Goal: Information Seeking & Learning: Learn about a topic

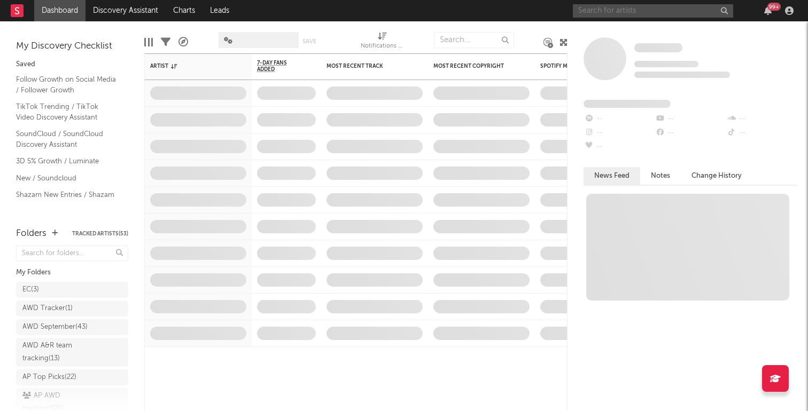
click at [665, 13] on input "text" at bounding box center [653, 10] width 160 height 13
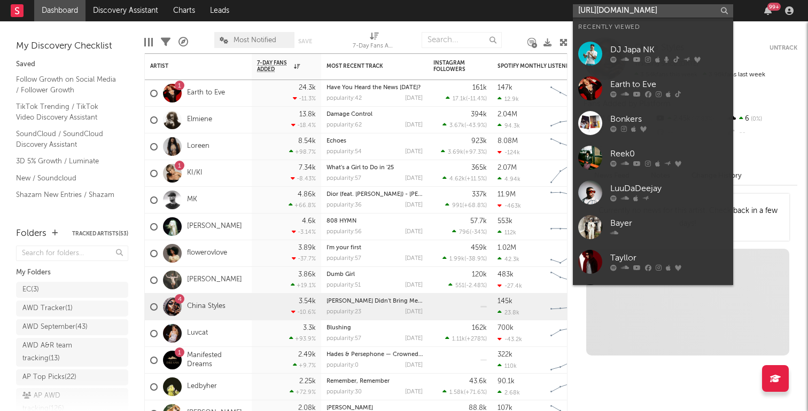
scroll to position [0, 147]
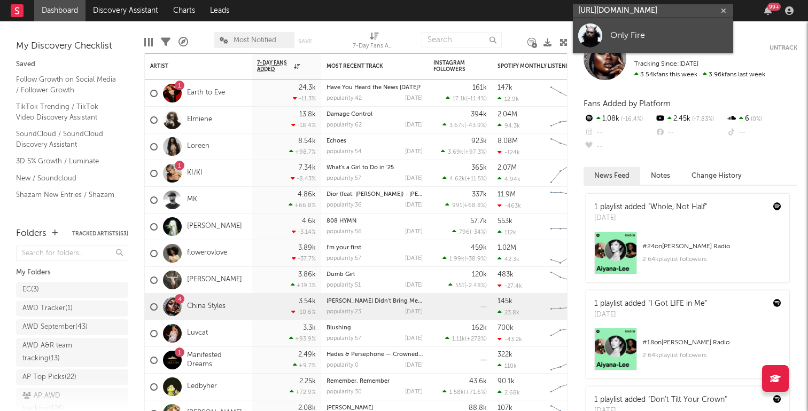
type input "[URL][DOMAIN_NAME]"
click at [649, 34] on div "Only Fire" at bounding box center [669, 35] width 118 height 13
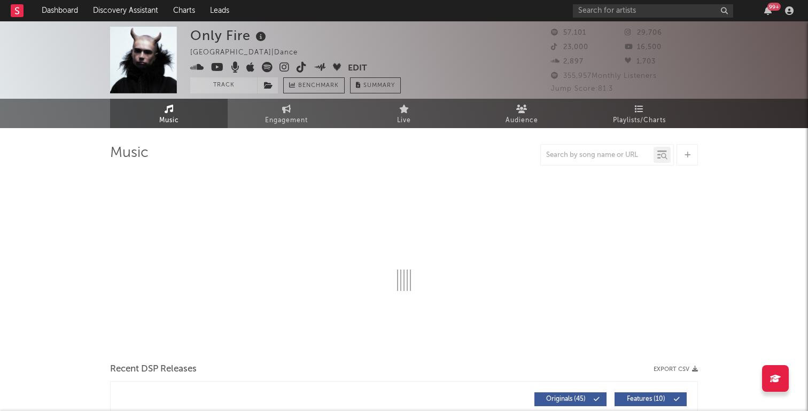
select select "6m"
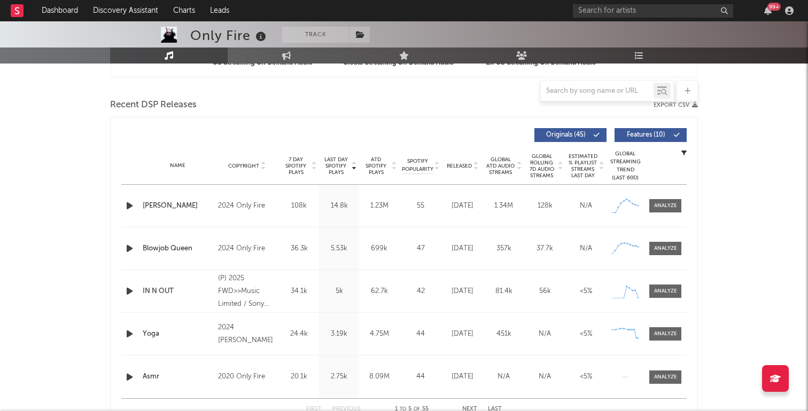
scroll to position [352, 0]
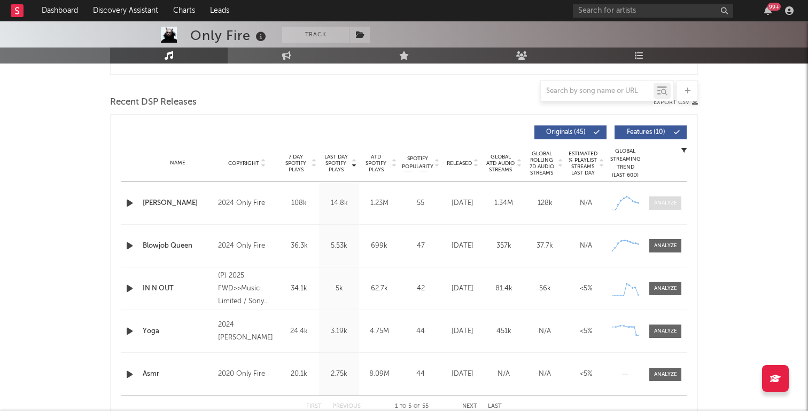
click at [660, 201] on div at bounding box center [665, 203] width 23 height 8
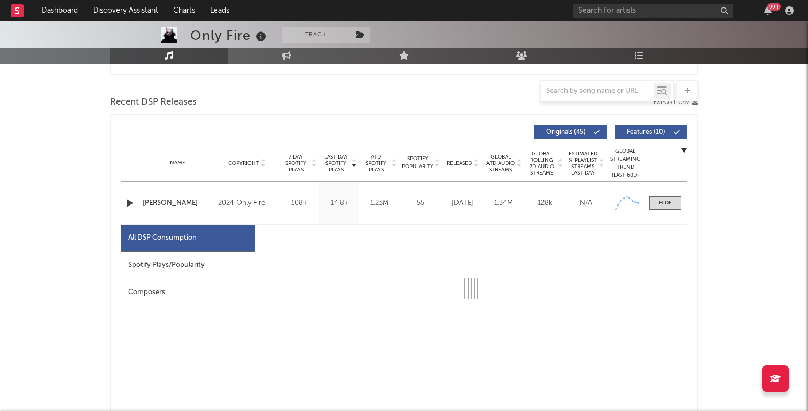
click at [179, 269] on div "Spotify Plays/Popularity" at bounding box center [188, 265] width 134 height 27
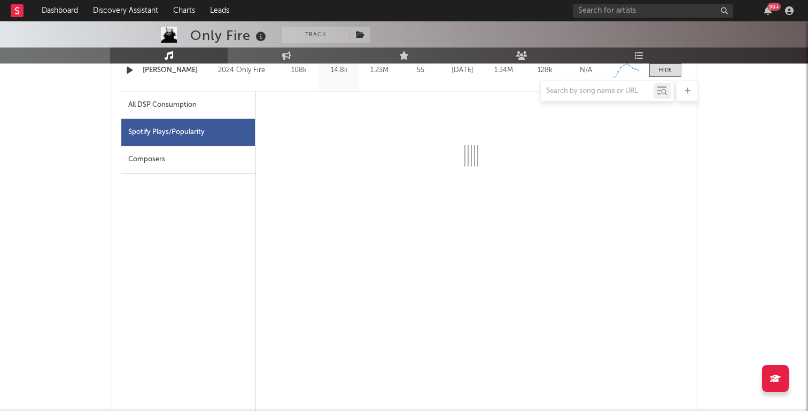
scroll to position [485, 0]
select select "6m"
select select "1w"
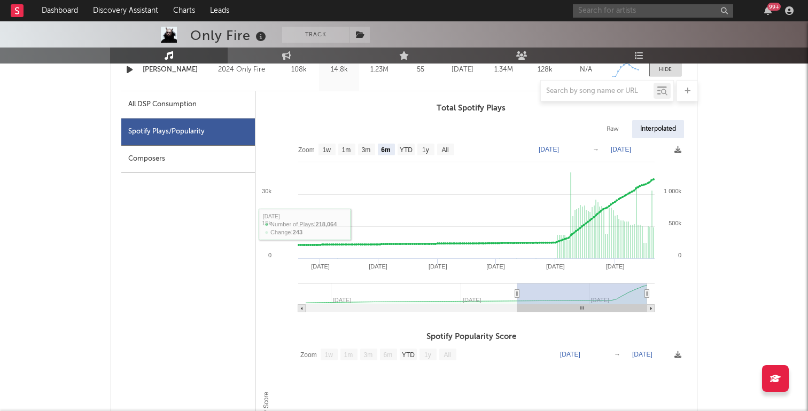
click at [605, 7] on input "text" at bounding box center [653, 10] width 160 height 13
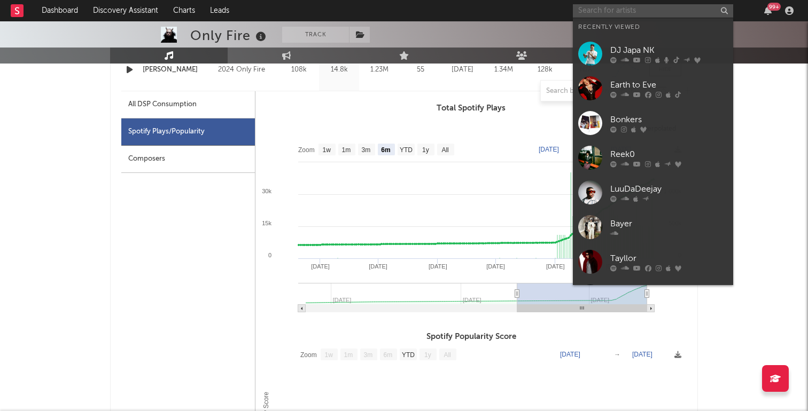
paste input "[URL][DOMAIN_NAME]"
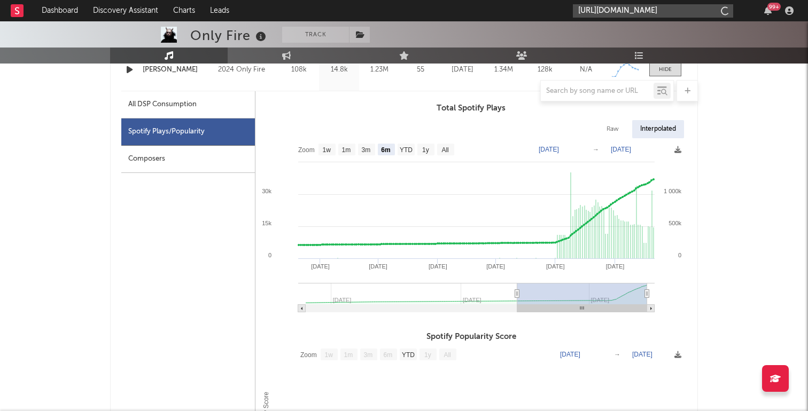
scroll to position [0, 150]
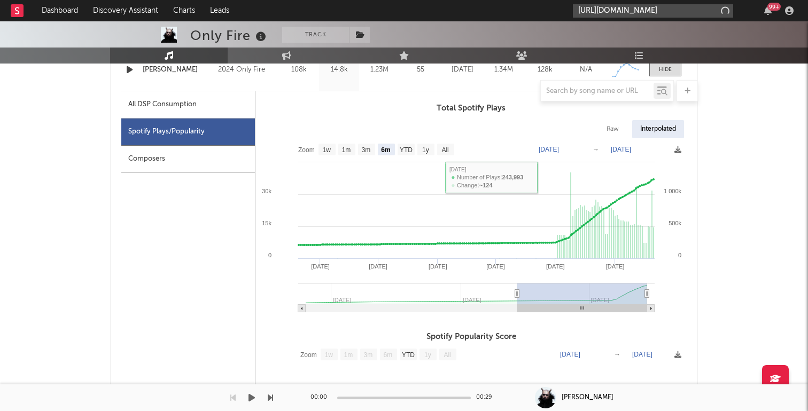
type input "[URL][DOMAIN_NAME]"
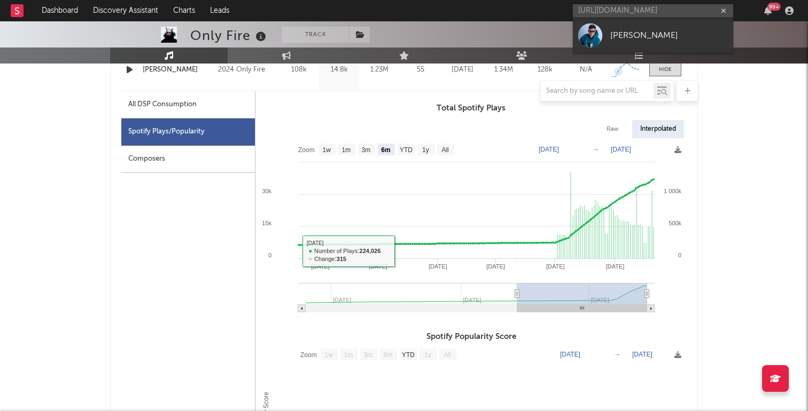
drag, startPoint x: 665, startPoint y: 34, endPoint x: 514, endPoint y: 101, distance: 165.5
click at [665, 34] on div "[PERSON_NAME]" at bounding box center [669, 35] width 118 height 13
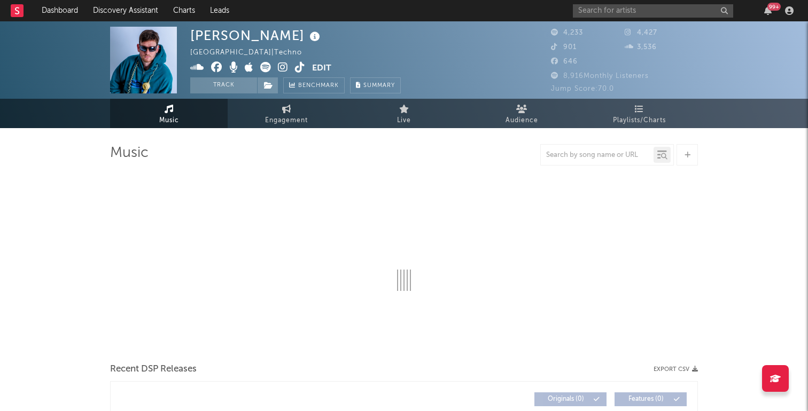
select select "1w"
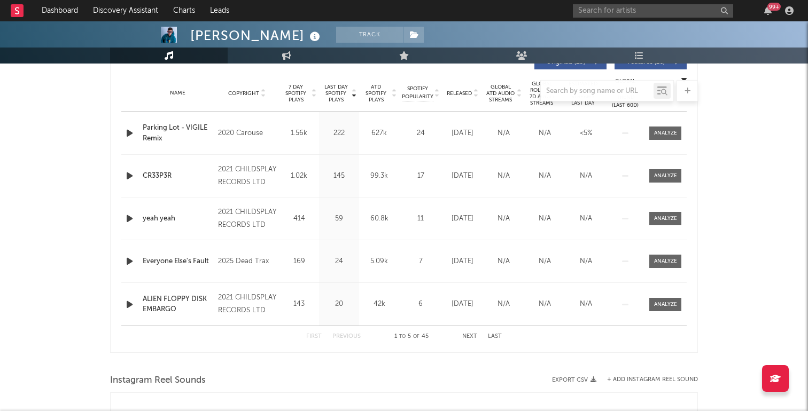
scroll to position [457, 0]
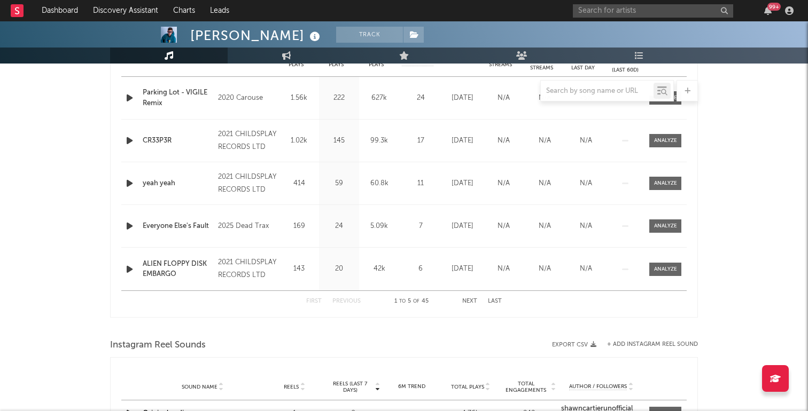
click at [470, 302] on button "Next" at bounding box center [469, 302] width 15 height 6
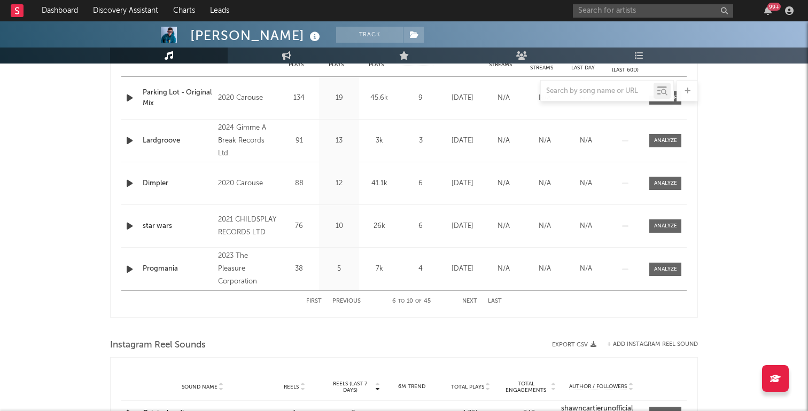
click at [471, 303] on button "Next" at bounding box center [469, 302] width 15 height 6
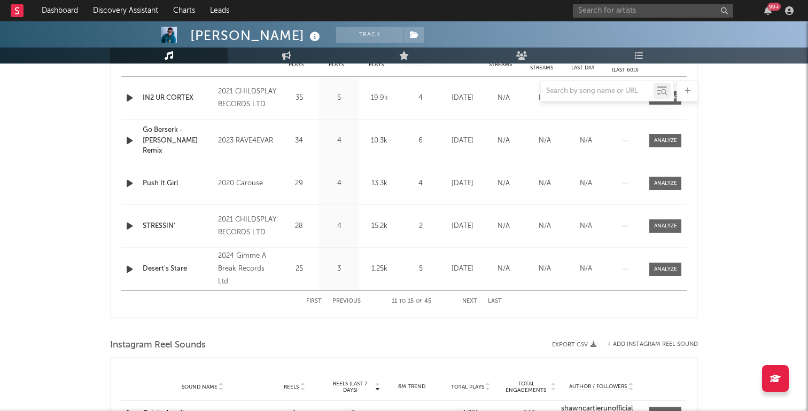
click at [471, 303] on button "Next" at bounding box center [469, 302] width 15 height 6
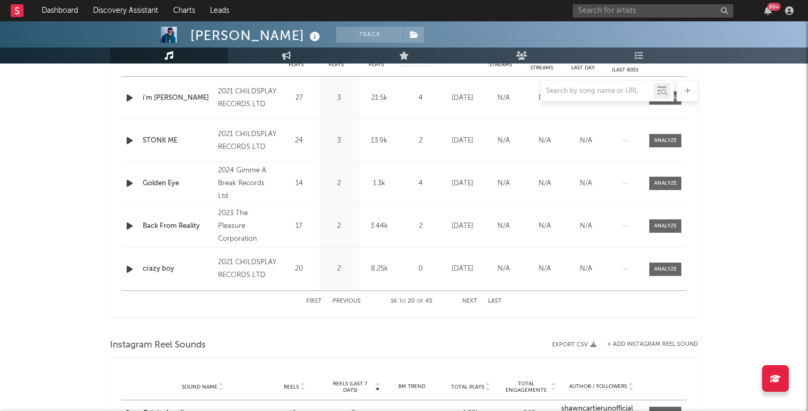
click at [489, 299] on button "Last" at bounding box center [495, 302] width 14 height 6
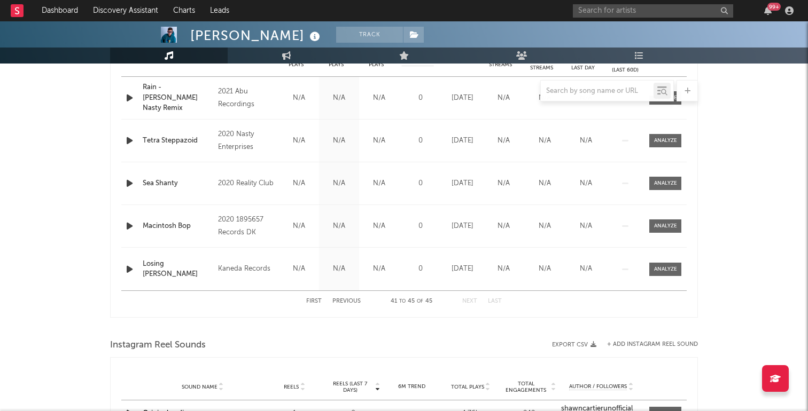
click at [316, 302] on button "First" at bounding box center [313, 302] width 15 height 6
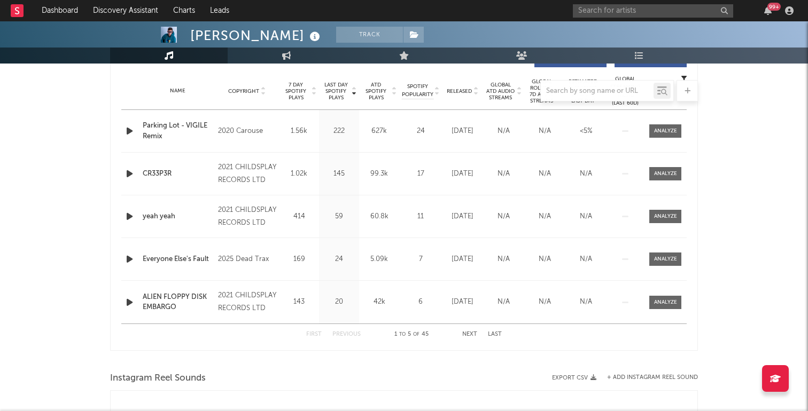
scroll to position [418, 0]
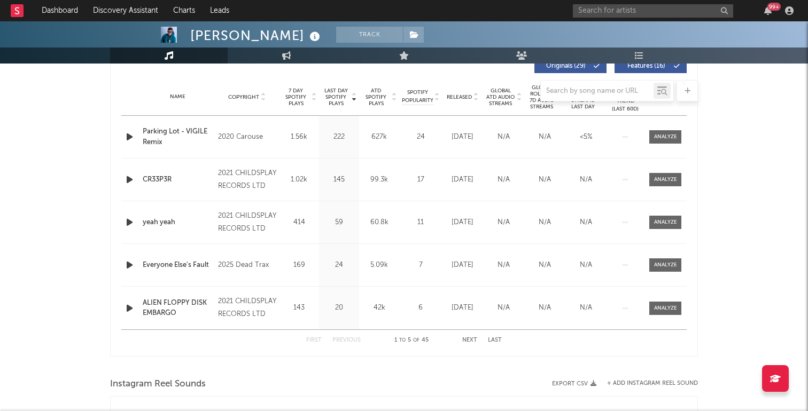
click at [470, 341] on button "Next" at bounding box center [469, 341] width 15 height 6
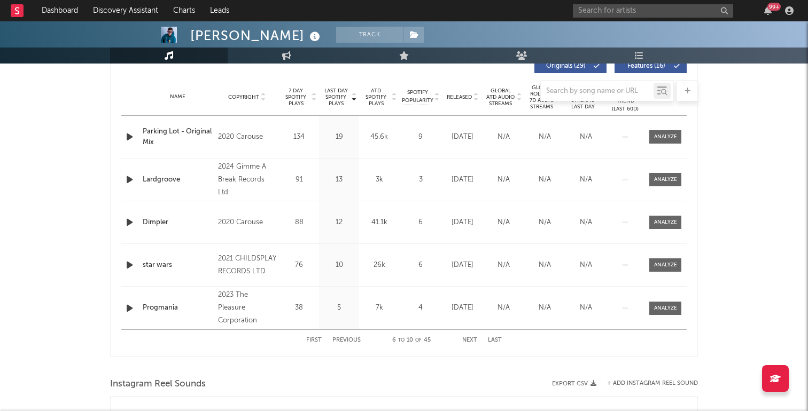
click at [470, 341] on button "Next" at bounding box center [469, 341] width 15 height 6
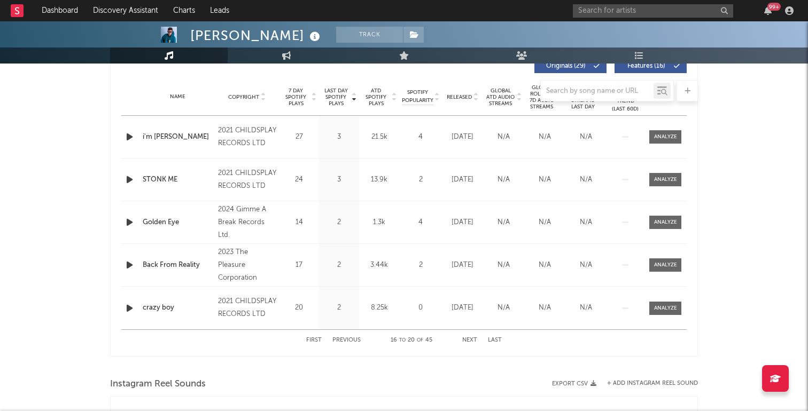
click at [470, 341] on button "Next" at bounding box center [469, 341] width 15 height 6
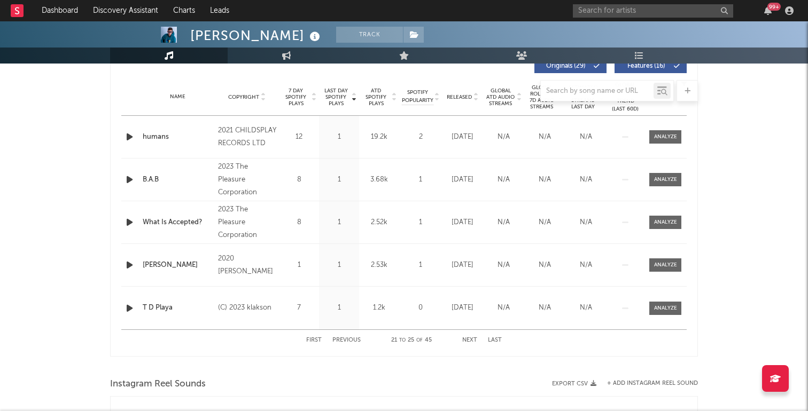
click at [470, 341] on button "Next" at bounding box center [469, 341] width 15 height 6
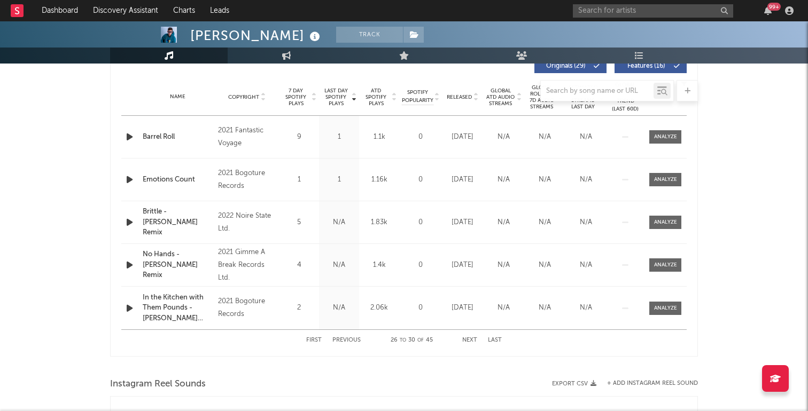
click at [470, 341] on button "Next" at bounding box center [469, 341] width 15 height 6
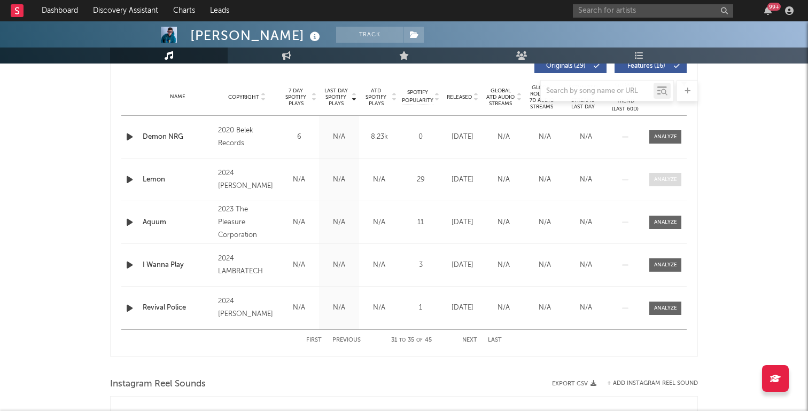
click at [674, 183] on div at bounding box center [665, 180] width 23 height 8
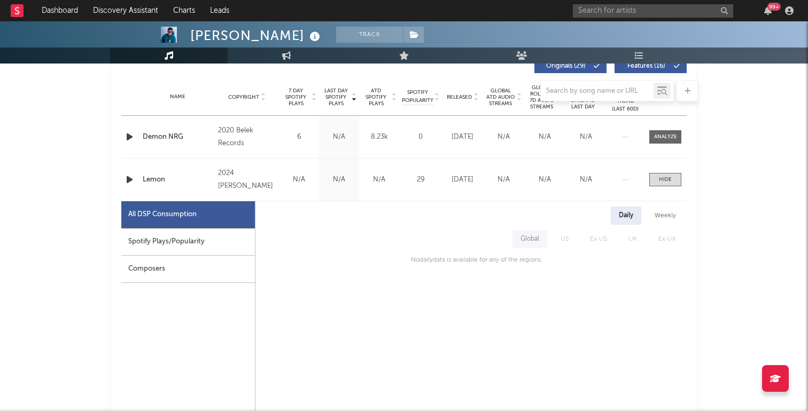
click at [218, 236] on div "Spotify Plays/Popularity" at bounding box center [188, 242] width 134 height 27
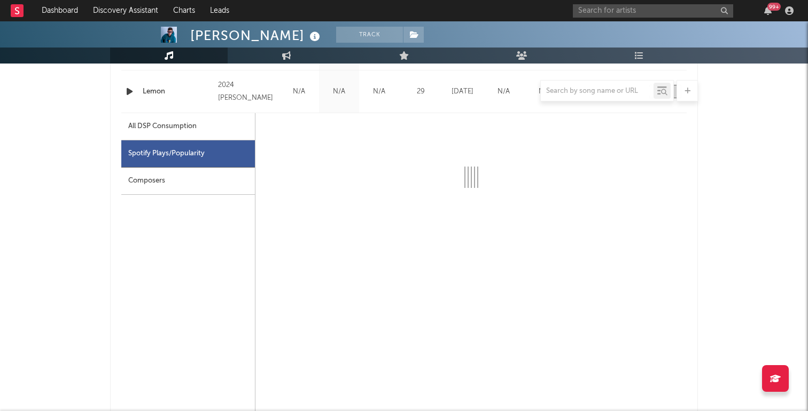
scroll to position [506, 0]
select select "6m"
select select "1w"
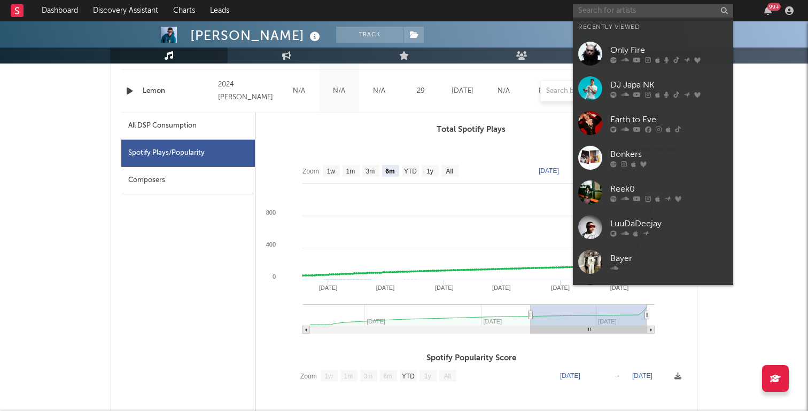
click at [604, 12] on input "text" at bounding box center [653, 10] width 160 height 13
paste input "[URL][DOMAIN_NAME]"
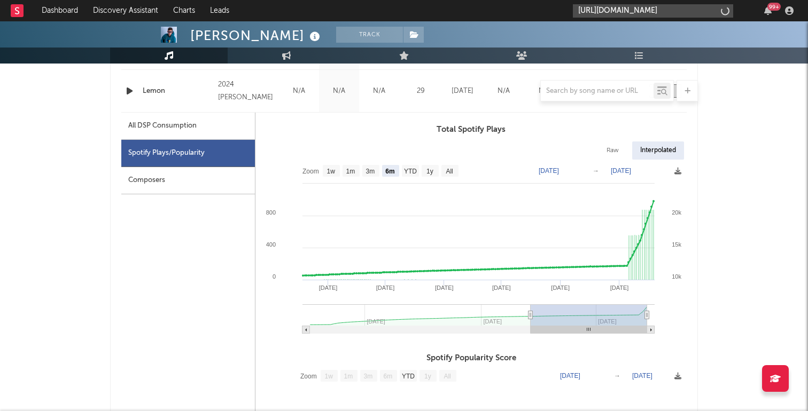
scroll to position [0, 149]
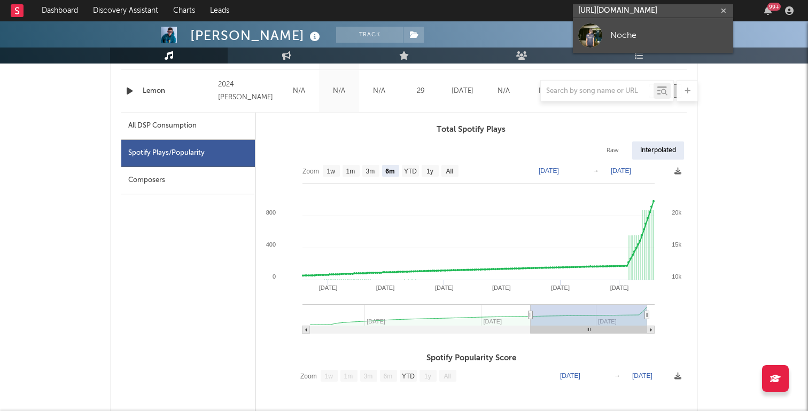
type input "[URL][DOMAIN_NAME]"
click at [680, 30] on div "Noche" at bounding box center [669, 35] width 118 height 13
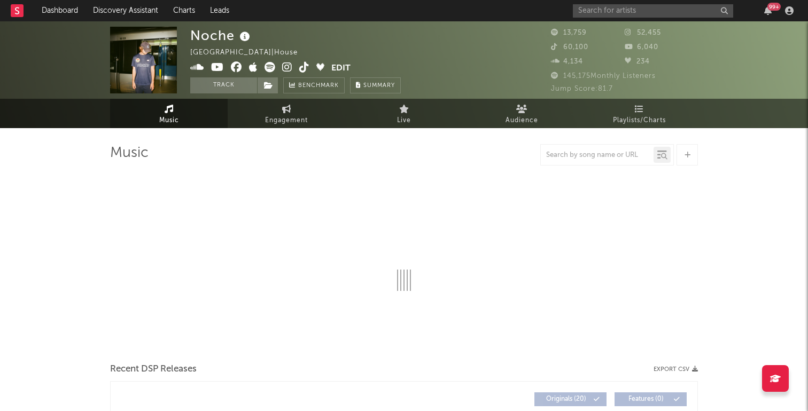
select select "1w"
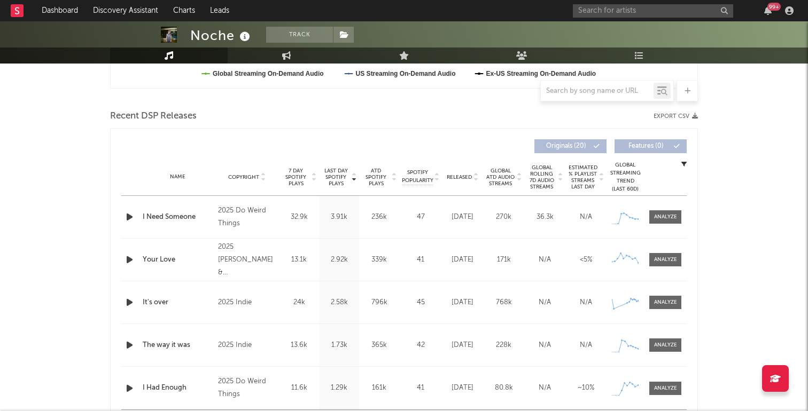
scroll to position [339, 0]
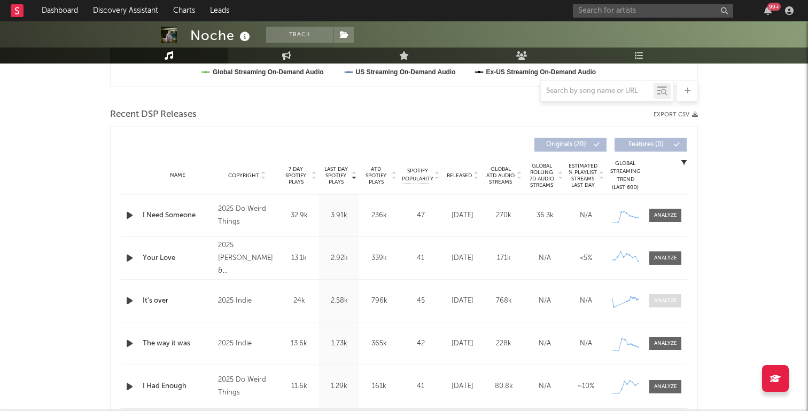
click at [668, 300] on div at bounding box center [665, 301] width 23 height 8
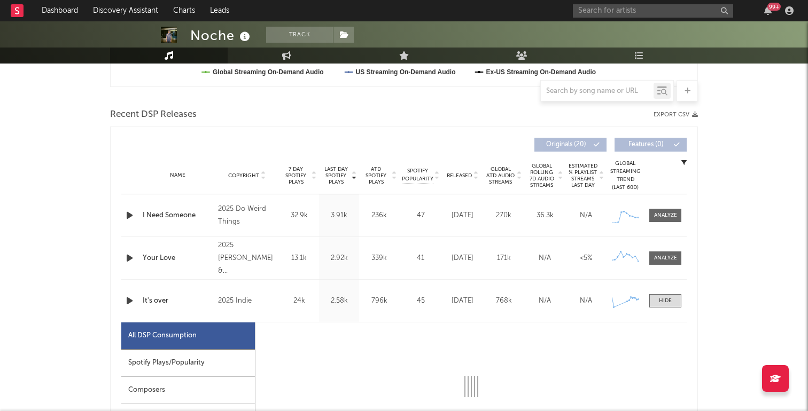
select select "1w"
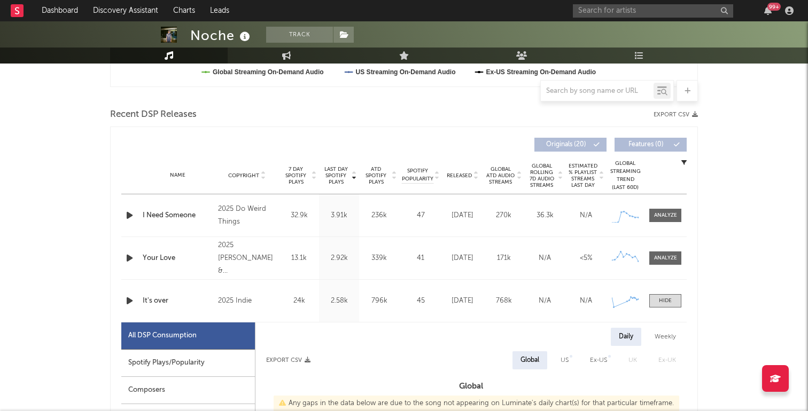
click at [216, 363] on div "Spotify Plays/Popularity" at bounding box center [188, 363] width 134 height 27
select select "1w"
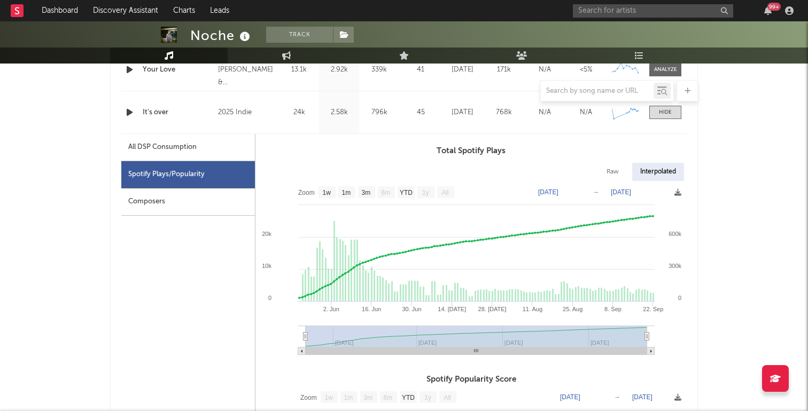
scroll to position [529, 0]
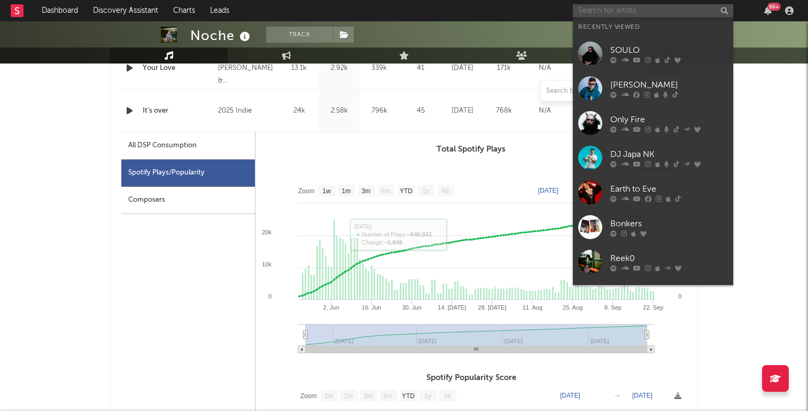
click at [647, 9] on input "text" at bounding box center [653, 10] width 160 height 13
paste input "[URL][DOMAIN_NAME]"
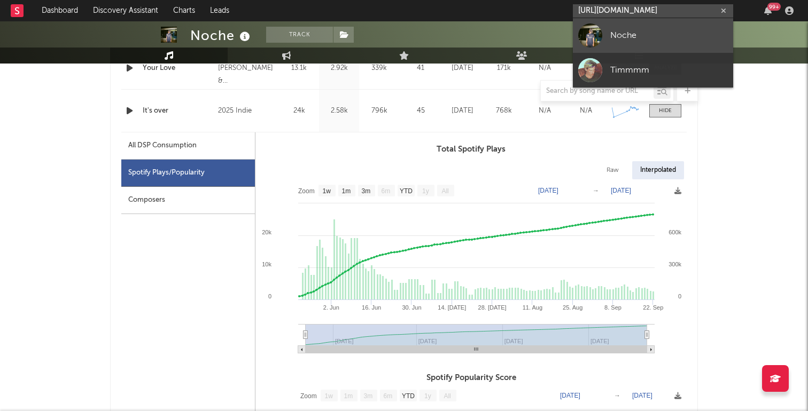
type input "[URL][DOMAIN_NAME]"
click at [649, 28] on link "Noche" at bounding box center [653, 35] width 160 height 35
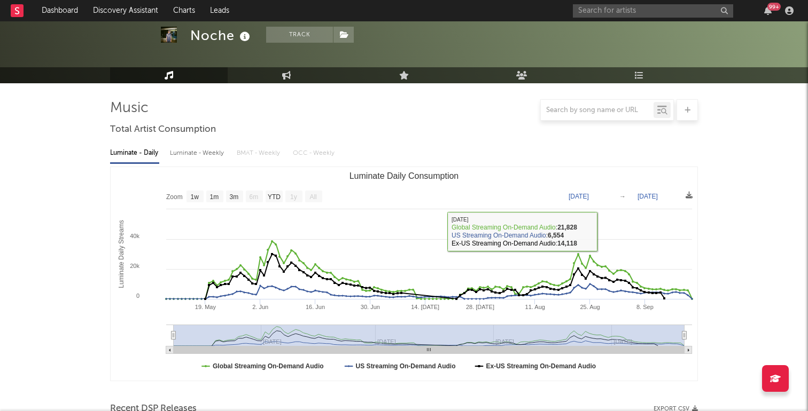
scroll to position [1, 0]
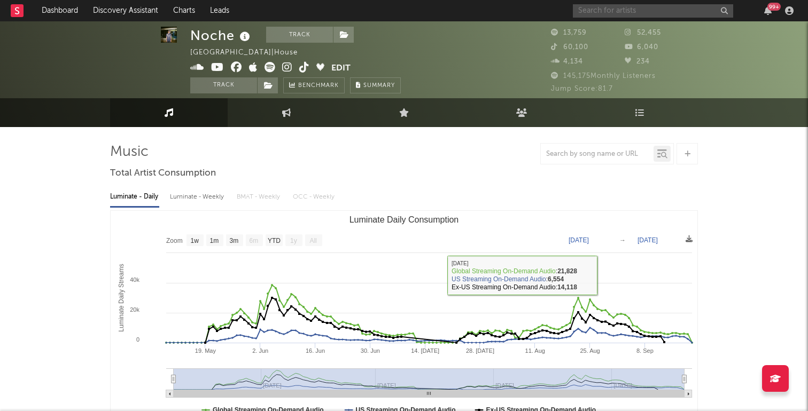
click at [609, 11] on input "text" at bounding box center [653, 10] width 160 height 13
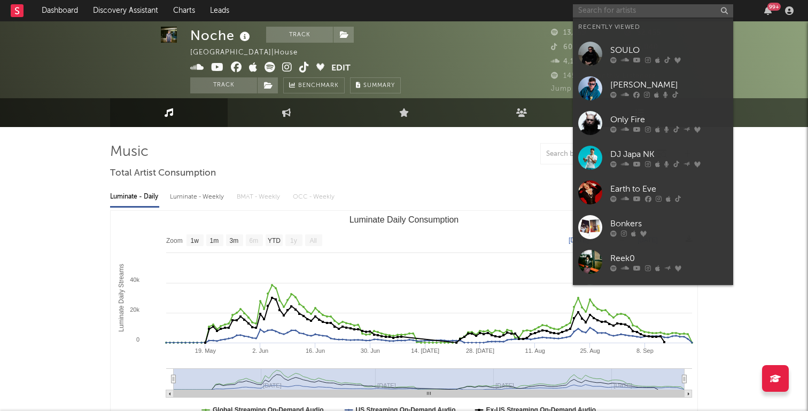
paste input "[URL][DOMAIN_NAME]"
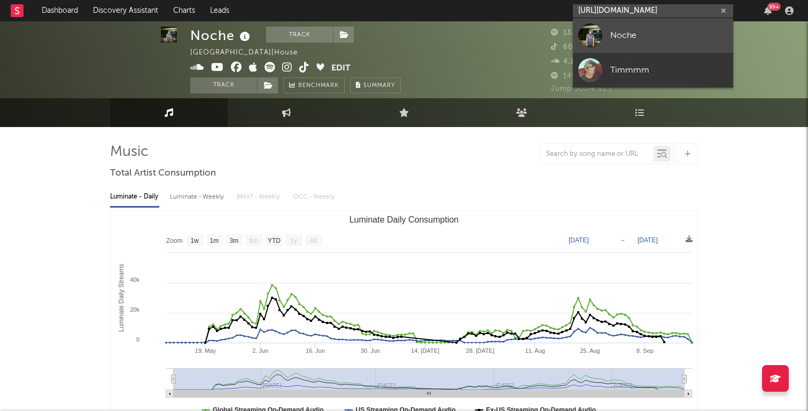
type input "[URL][DOMAIN_NAME]"
click at [625, 33] on div "Noche" at bounding box center [669, 35] width 118 height 13
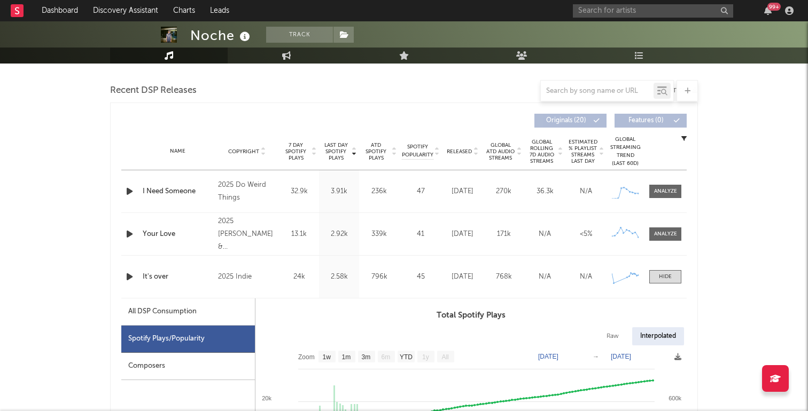
scroll to position [365, 0]
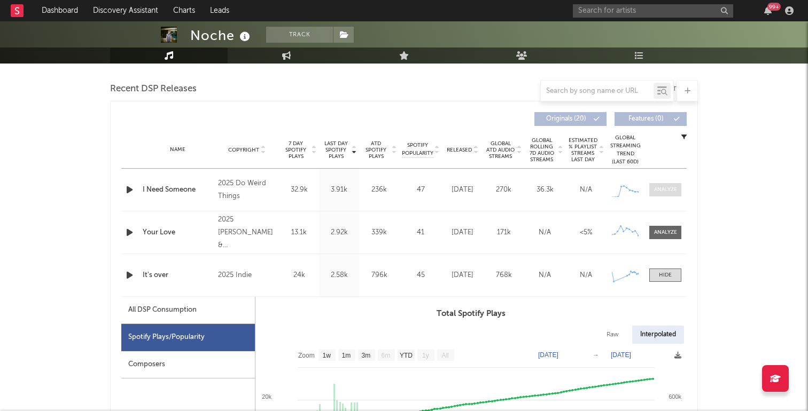
click at [665, 193] on div at bounding box center [665, 190] width 23 height 8
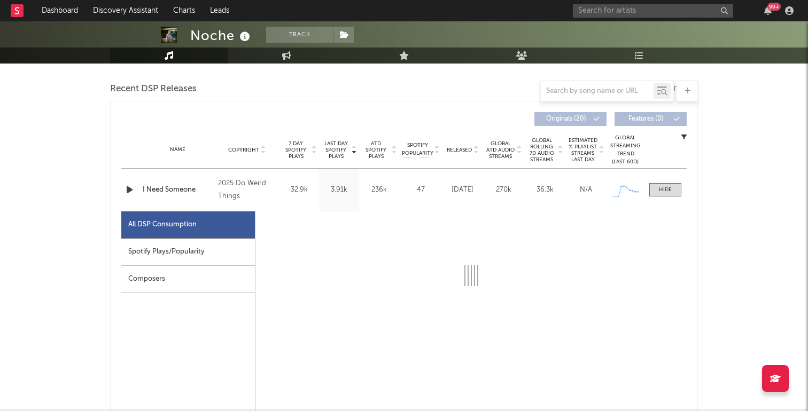
click at [204, 256] on div "Spotify Plays/Popularity" at bounding box center [188, 252] width 134 height 27
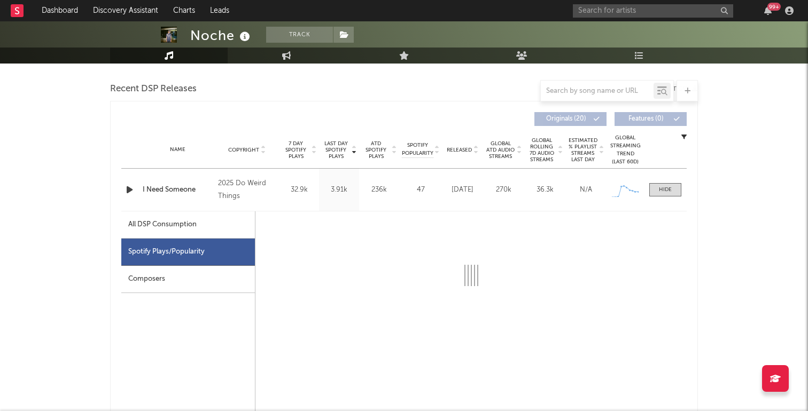
select select "1w"
